Goal: Find specific page/section: Find specific page/section

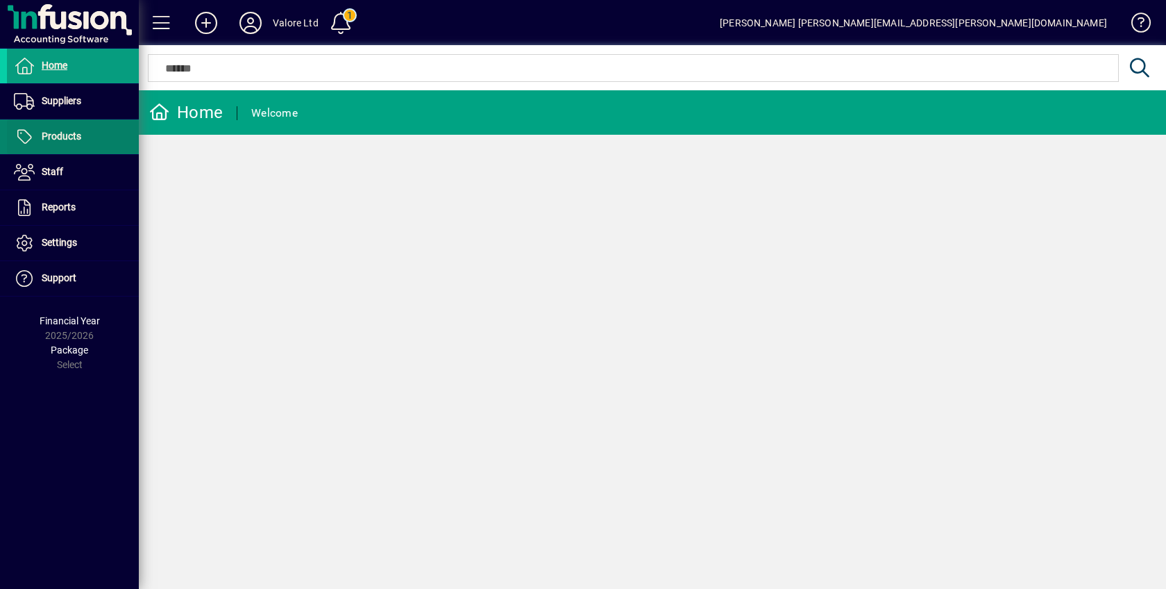
click at [68, 130] on span "Products" at bounding box center [62, 135] width 40 height 11
